Goal: Navigation & Orientation: Find specific page/section

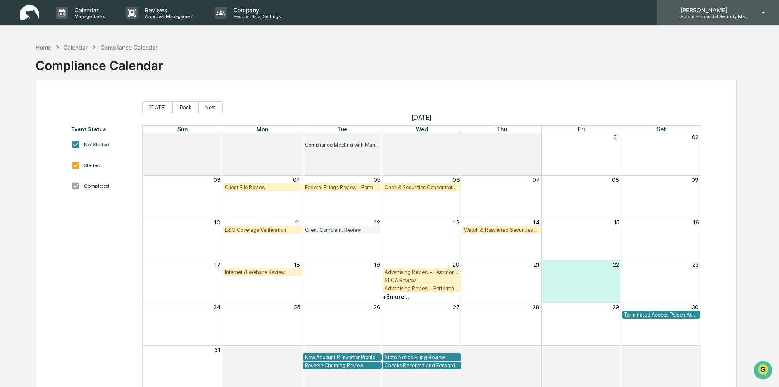
click at [708, 14] on p "Admin • Financial Security Management" at bounding box center [712, 17] width 76 height 6
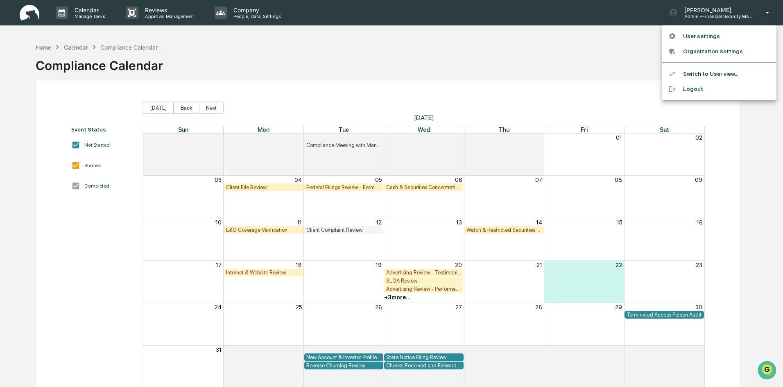
click at [708, 35] on li "User settings" at bounding box center [719, 36] width 115 height 15
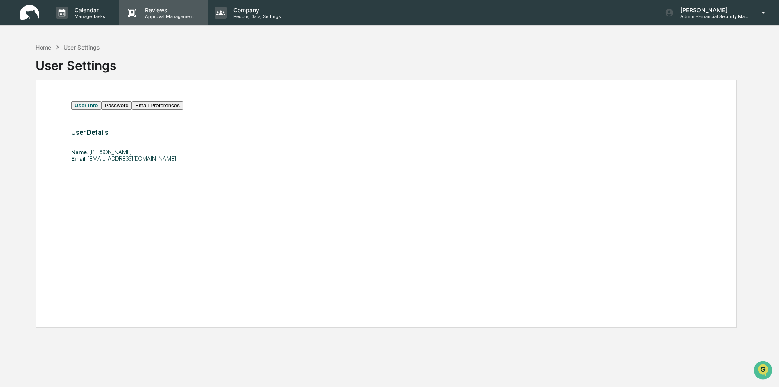
click at [155, 11] on p "Reviews" at bounding box center [168, 10] width 60 height 7
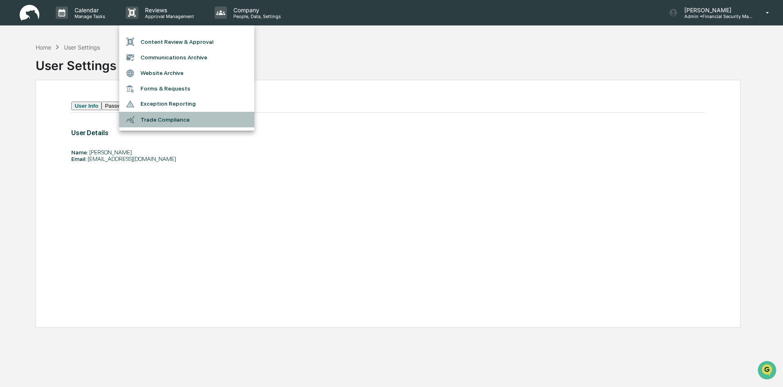
click at [163, 118] on li "Trade Compliance" at bounding box center [186, 120] width 135 height 16
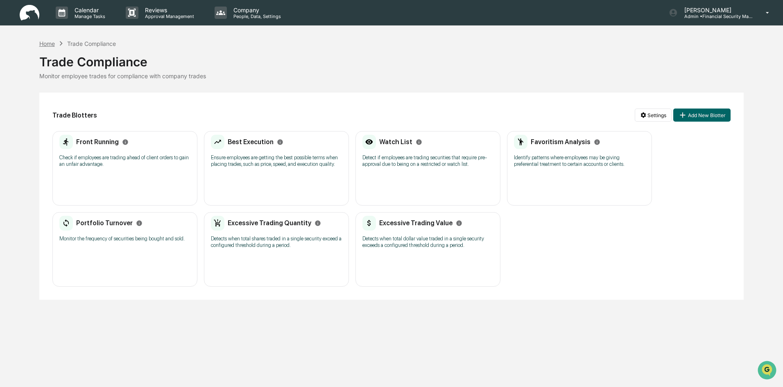
click at [49, 45] on div "Home" at bounding box center [47, 43] width 16 height 7
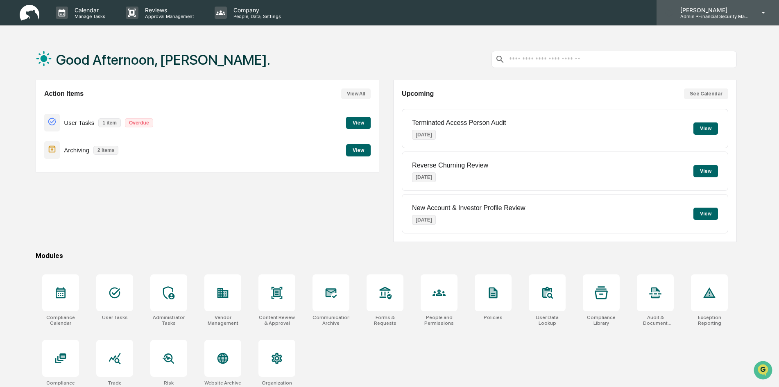
click at [696, 16] on p "Admin • Financial Security Management" at bounding box center [712, 17] width 76 height 6
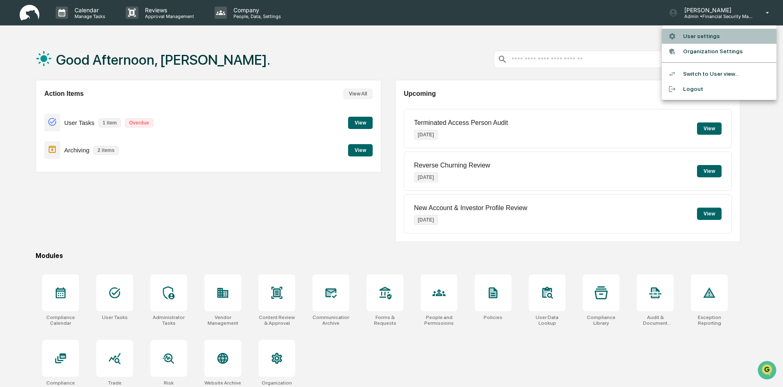
click at [707, 33] on li "User settings" at bounding box center [719, 36] width 115 height 15
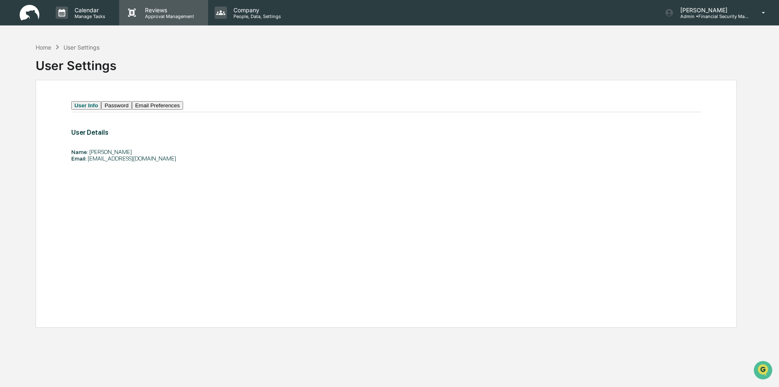
click at [167, 14] on p "Approval Management" at bounding box center [168, 17] width 60 height 6
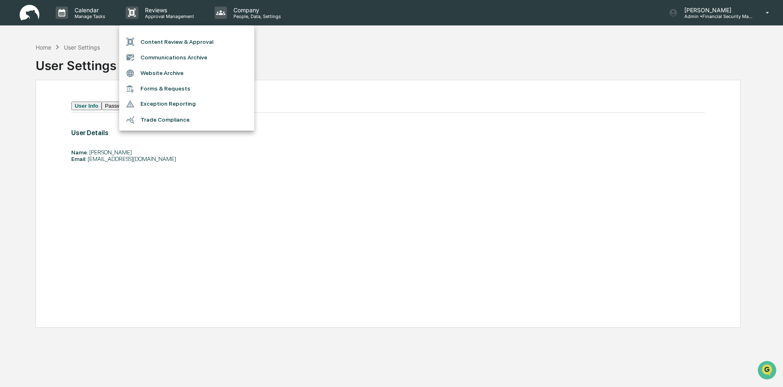
click at [204, 38] on li "Content Review & Approval" at bounding box center [186, 42] width 135 height 16
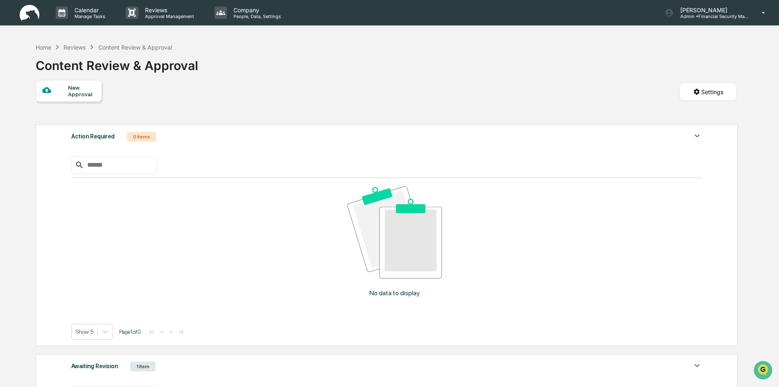
click at [161, 11] on p "Reviews" at bounding box center [168, 10] width 60 height 7
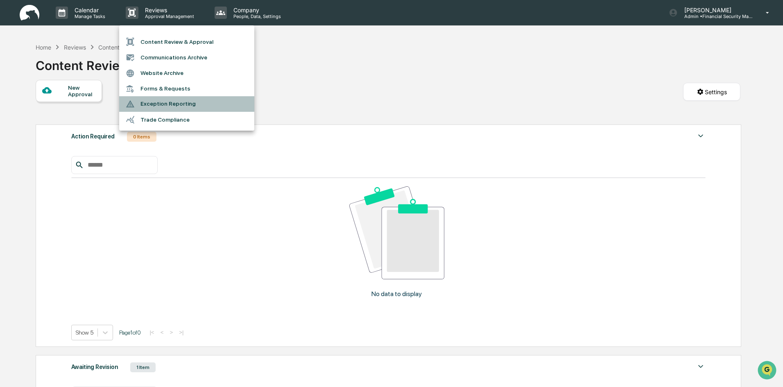
click at [147, 102] on li "Exception Reporting" at bounding box center [186, 104] width 135 height 16
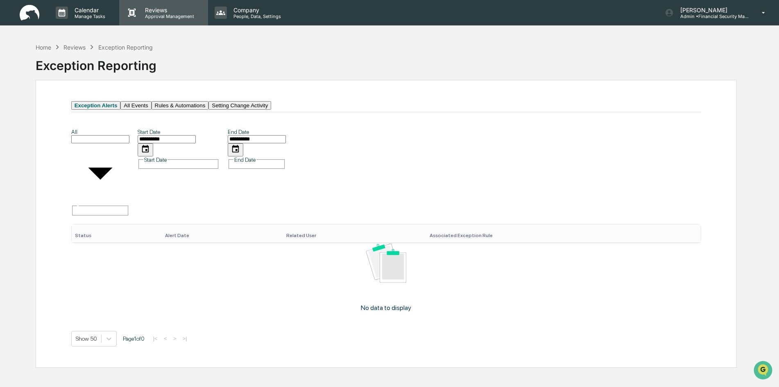
click at [163, 14] on p "Approval Management" at bounding box center [168, 17] width 60 height 6
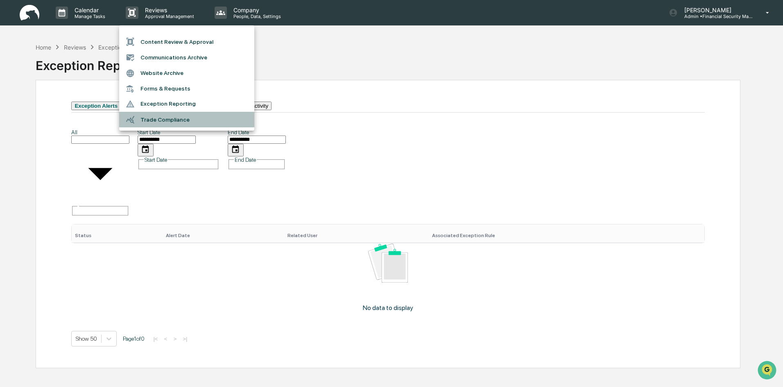
click at [151, 118] on li "Trade Compliance" at bounding box center [186, 120] width 135 height 16
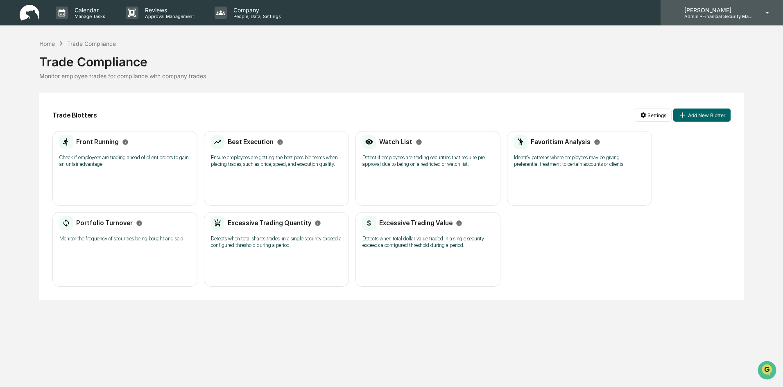
click at [711, 16] on p "Admin • Financial Security Management" at bounding box center [716, 17] width 76 height 6
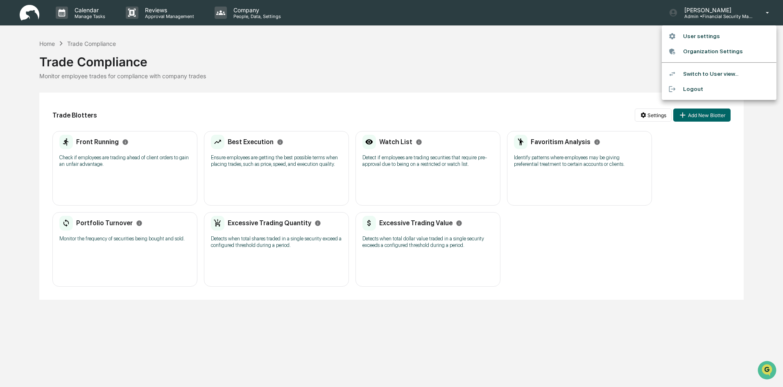
click at [709, 34] on li "User settings" at bounding box center [719, 36] width 115 height 15
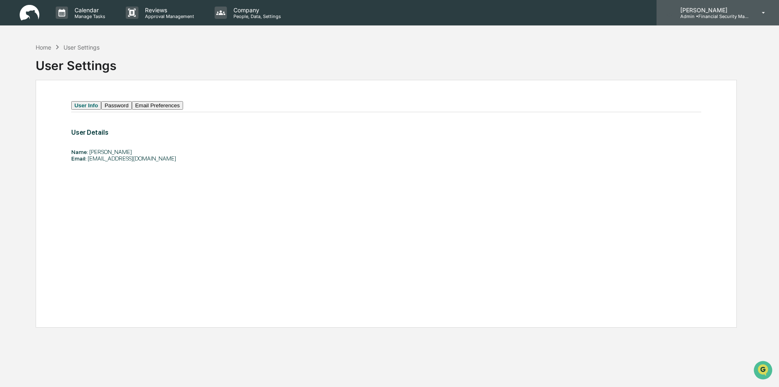
click at [735, 17] on p "Admin • Financial Security Management" at bounding box center [712, 17] width 76 height 6
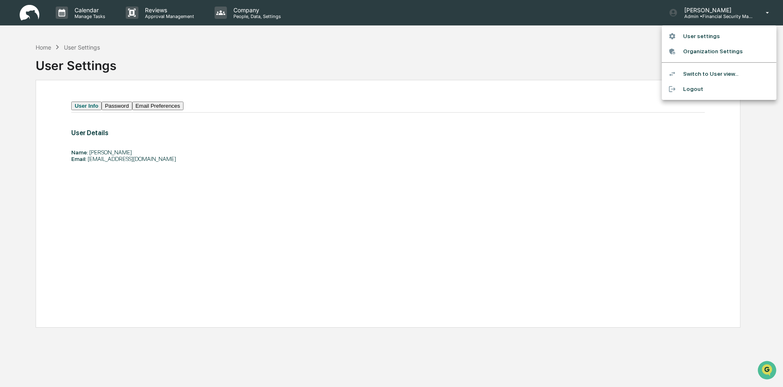
click at [728, 74] on li "Switch to User view..." at bounding box center [719, 73] width 115 height 15
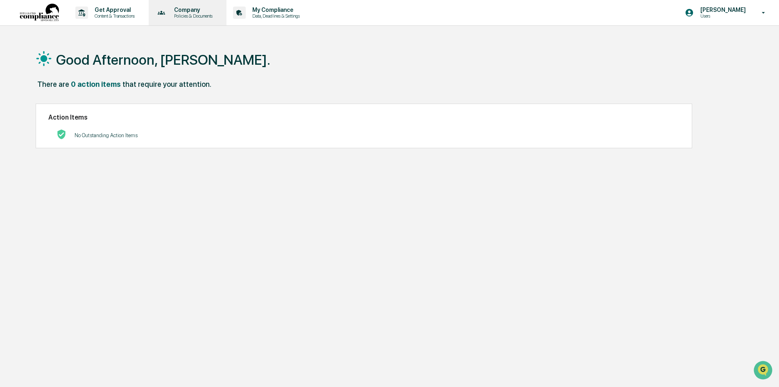
click at [185, 13] on p "Company" at bounding box center [192, 10] width 49 height 7
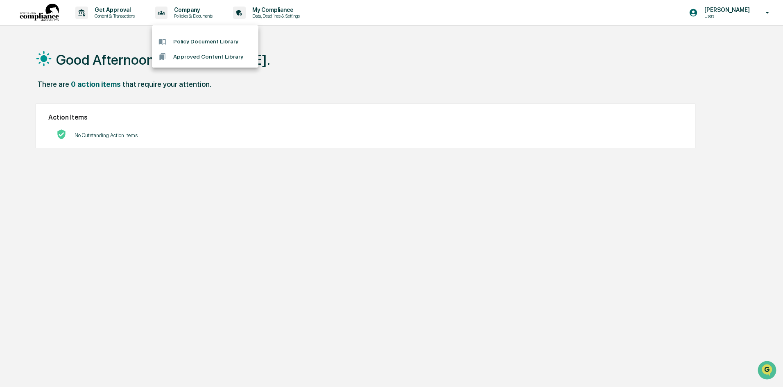
click at [109, 10] on div at bounding box center [391, 193] width 783 height 387
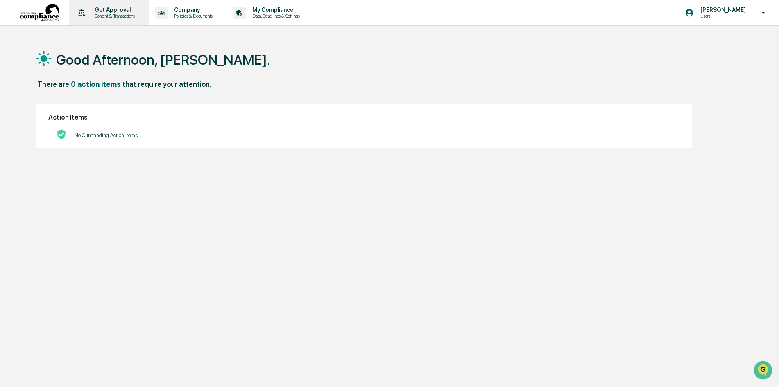
click at [104, 7] on p "Get Approval" at bounding box center [113, 10] width 51 height 7
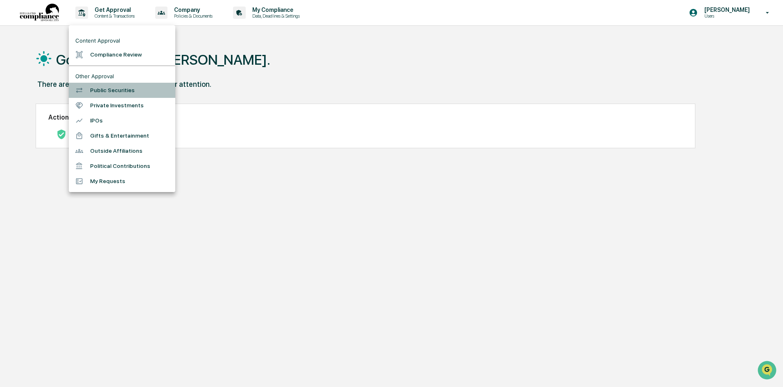
click at [130, 90] on li "Public Securities" at bounding box center [122, 90] width 107 height 15
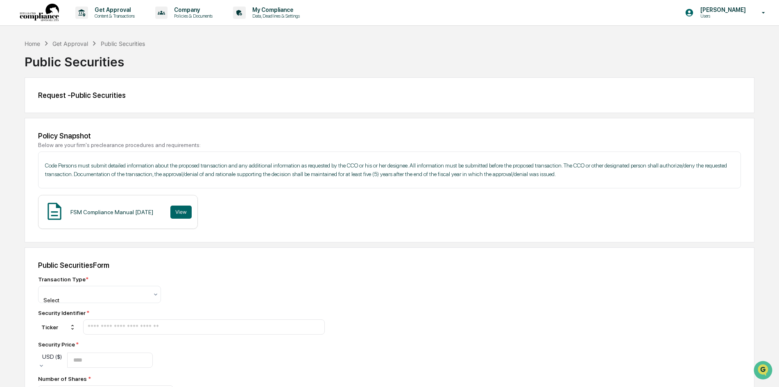
click at [725, 14] on p "Users" at bounding box center [722, 16] width 56 height 6
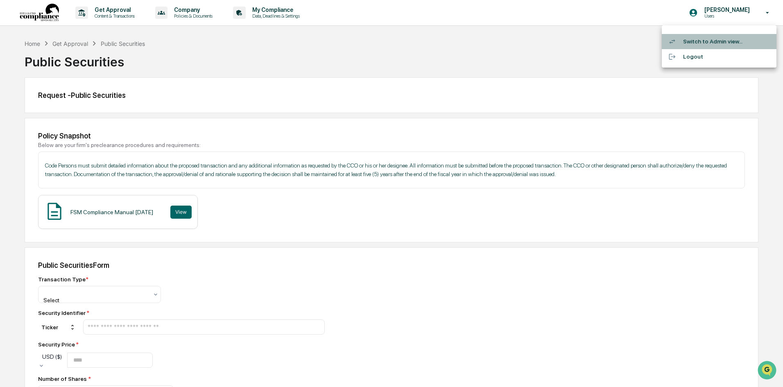
click at [719, 41] on li "Switch to Admin view..." at bounding box center [719, 41] width 115 height 15
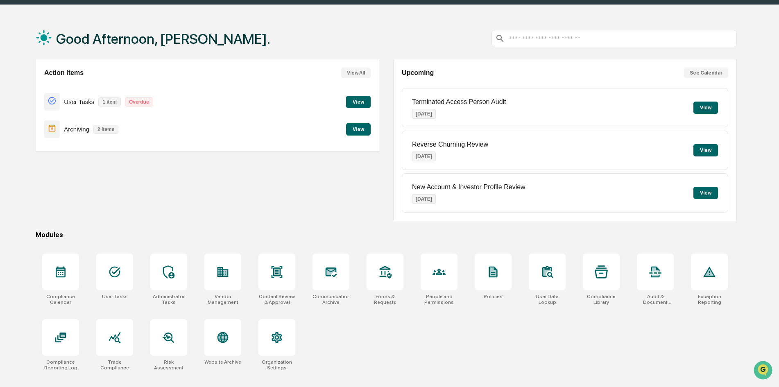
scroll to position [39, 0]
